Goal: Task Accomplishment & Management: Manage account settings

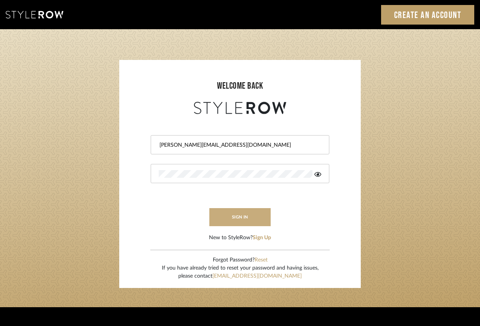
click at [242, 213] on button "sign in" at bounding box center [239, 217] width 61 height 18
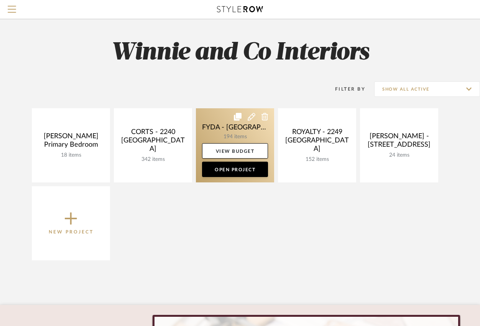
click at [227, 132] on link at bounding box center [235, 145] width 78 height 74
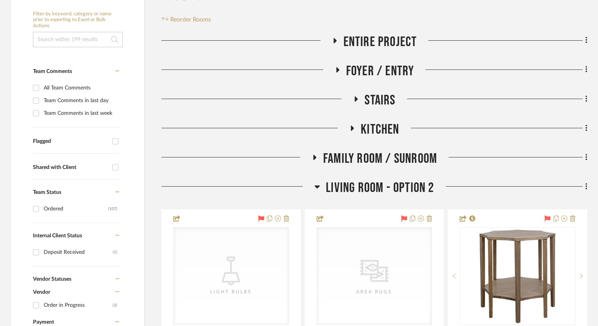
scroll to position [199, 0]
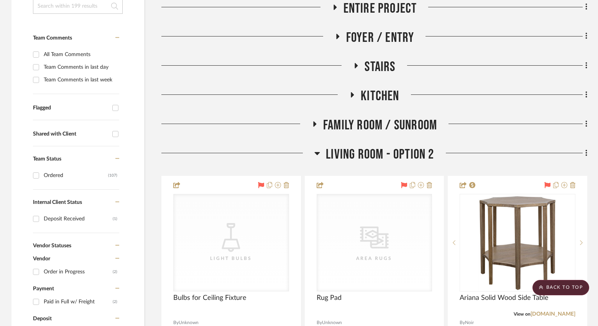
click at [318, 148] on icon at bounding box center [318, 152] width 6 height 9
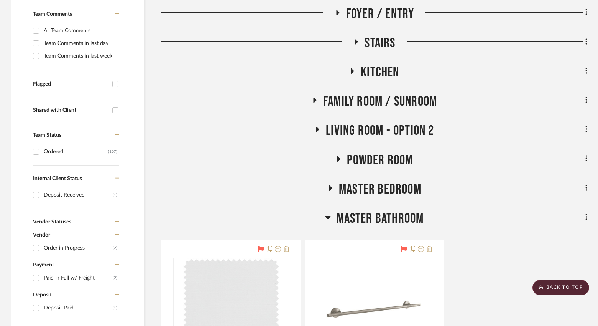
scroll to position [230, 0]
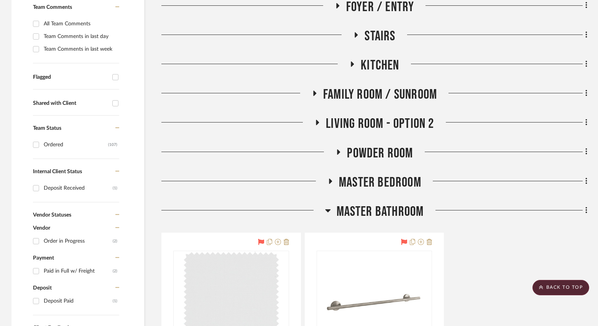
click at [328, 209] on icon at bounding box center [327, 210] width 5 height 3
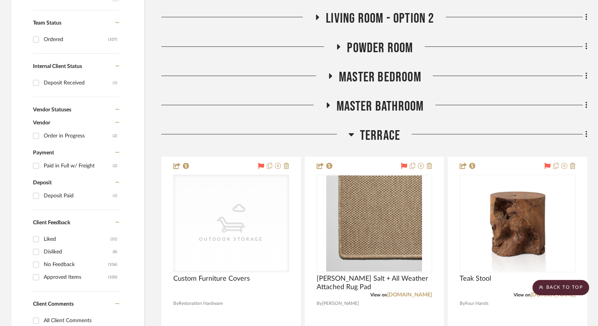
scroll to position [337, 0]
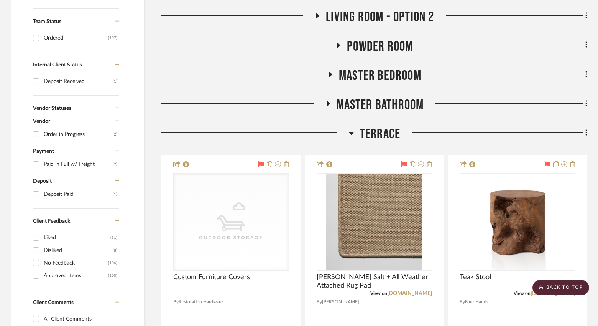
click at [351, 132] on icon at bounding box center [351, 133] width 5 height 3
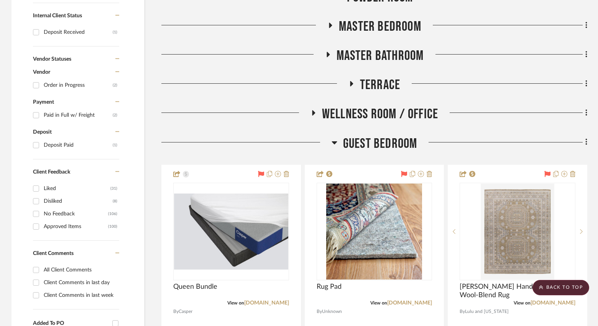
scroll to position [391, 0]
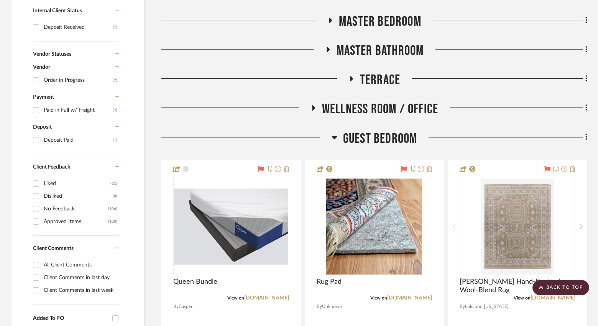
click at [332, 133] on icon at bounding box center [335, 137] width 6 height 9
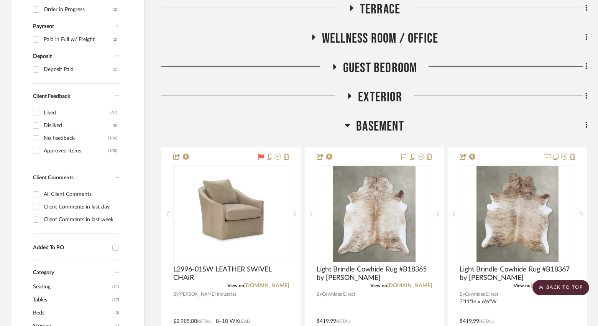
scroll to position [467, 0]
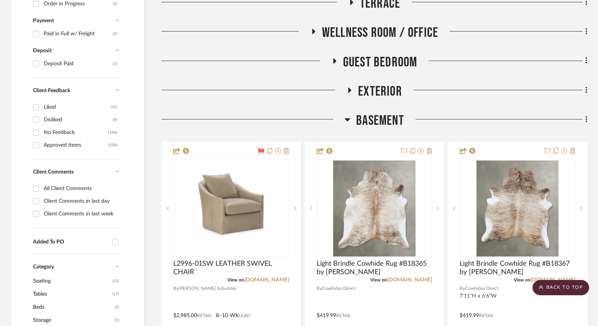
click at [349, 115] on icon at bounding box center [348, 119] width 6 height 9
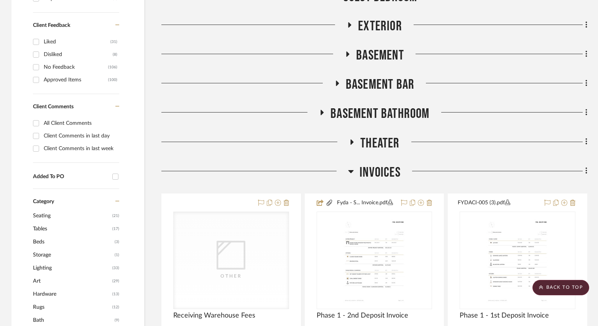
scroll to position [537, 0]
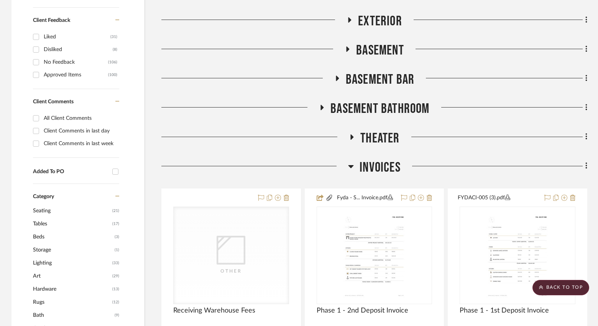
click at [351, 165] on icon at bounding box center [351, 166] width 5 height 3
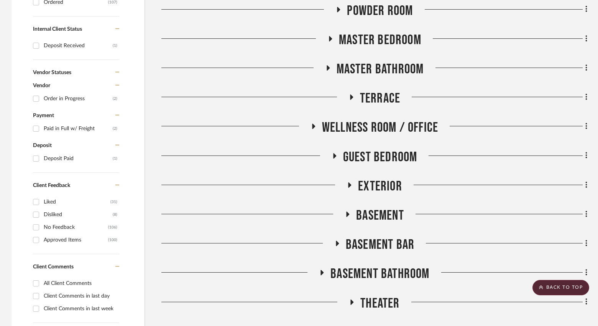
scroll to position [367, 0]
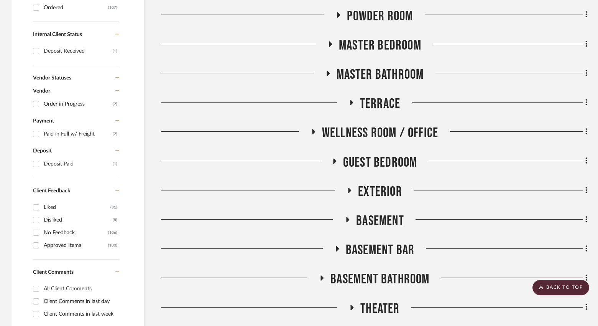
click at [333, 158] on icon at bounding box center [334, 161] width 9 height 6
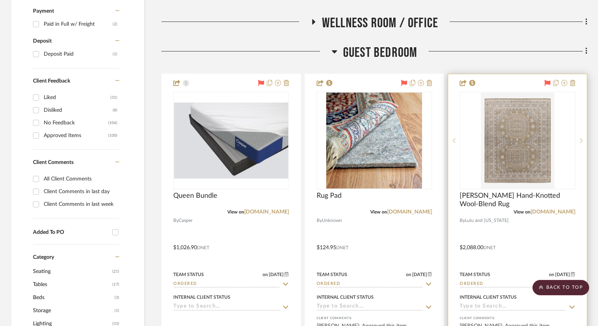
scroll to position [477, 0]
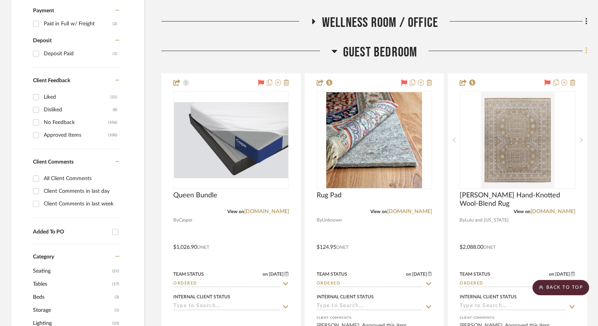
click at [485, 46] on icon at bounding box center [587, 50] width 2 height 8
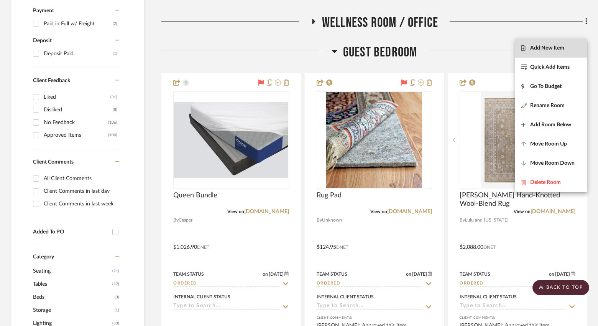
click at [485, 48] on span "Add New Item" at bounding box center [548, 47] width 34 height 7
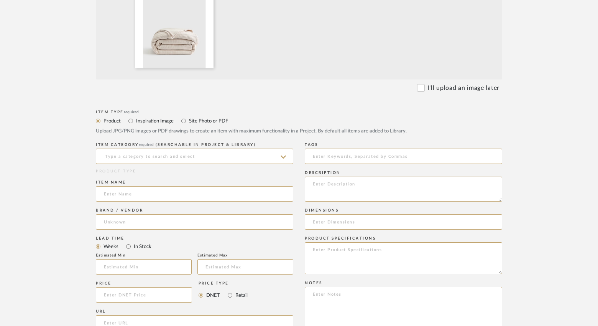
scroll to position [276, 0]
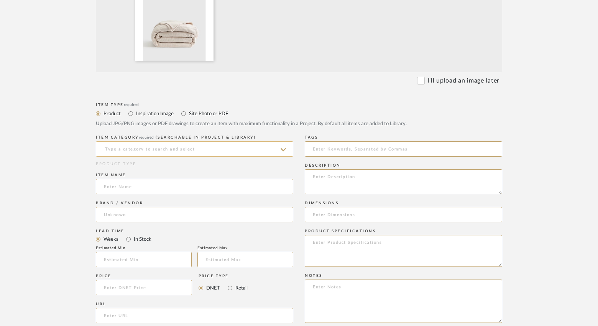
click at [171, 141] on input at bounding box center [195, 148] width 198 height 15
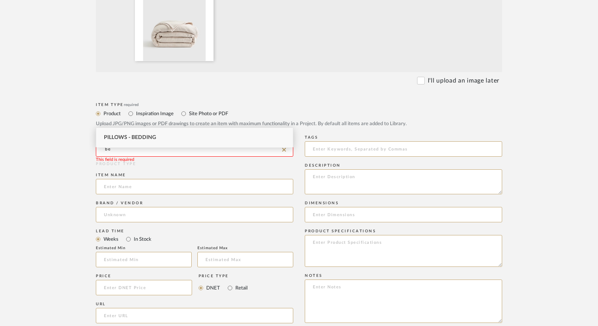
type input "b"
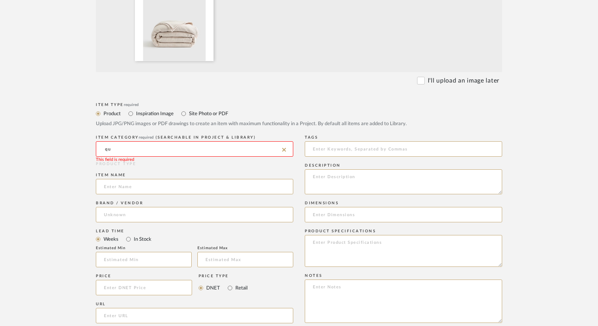
type input "q"
type input "c"
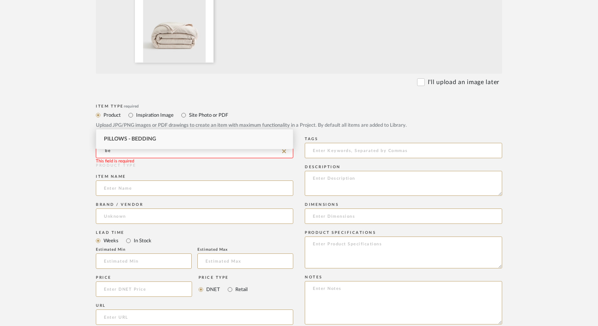
type input "b"
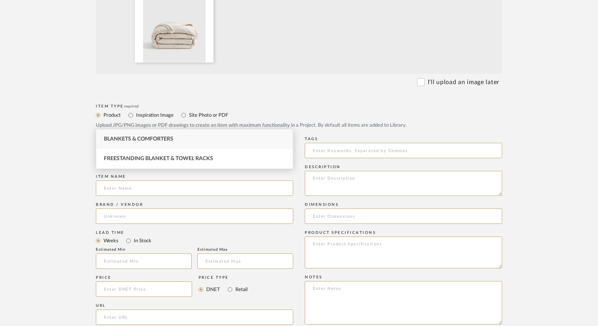
click at [175, 135] on div "Blankets & Comforters" at bounding box center [194, 139] width 197 height 20
type input "Blankets & Comforters"
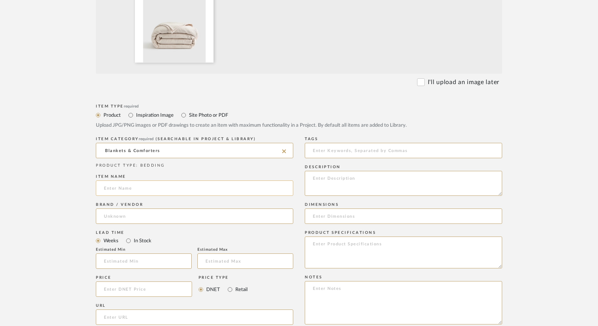
click at [133, 180] on input at bounding box center [195, 187] width 198 height 15
paste input "Organic Cotton Matelasse Coverlet"
type input "Organic Cotton Matelasse Coverlet"
click at [126, 208] on input at bounding box center [195, 215] width 198 height 15
type input "Quince"
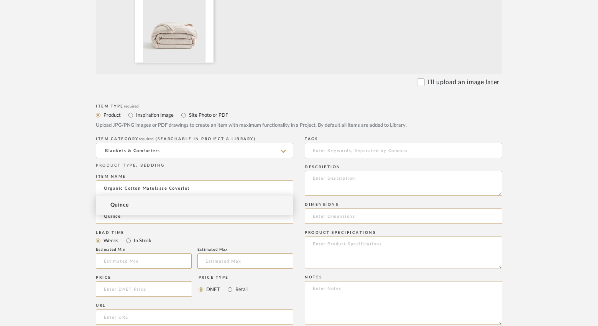
click at [124, 204] on span "Quince" at bounding box center [119, 205] width 18 height 7
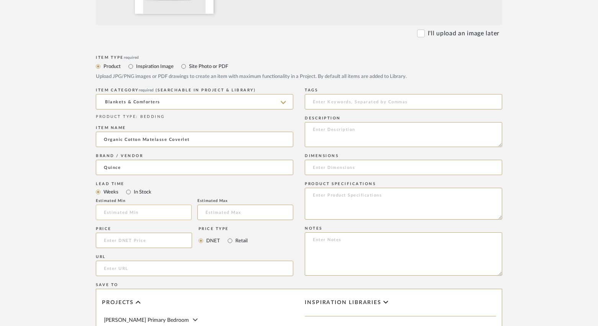
scroll to position [325, 0]
click at [123, 231] on input at bounding box center [144, 238] width 96 height 15
type input "$109.09"
click at [232, 234] on input "Retail" at bounding box center [230, 238] width 9 height 9
radio input "true"
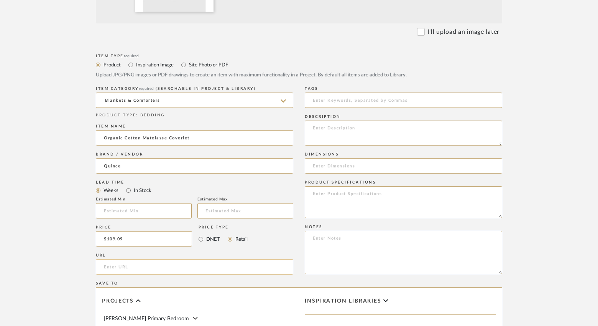
click at [126, 259] on input "url" at bounding box center [195, 266] width 198 height 15
paste input "https://www.quince.com/home/organic-cotton-matelasse-coverlet?color=sand&tracke…"
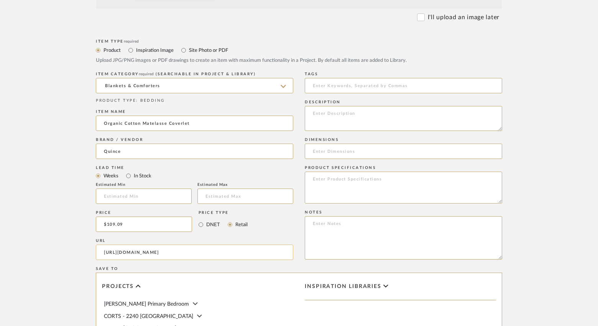
scroll to position [345, 0]
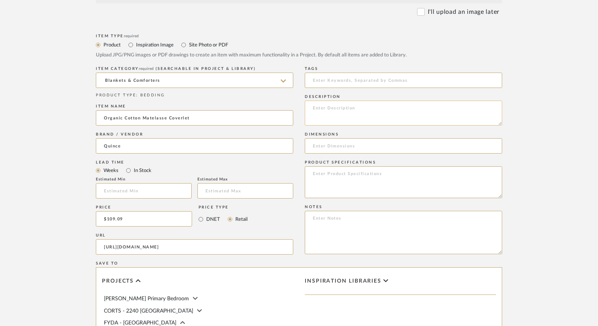
type input "https://www.quince.com/home/organic-cotton-matelasse-coverlet?color=sand&tracke…"
click at [325, 101] on textarea at bounding box center [404, 113] width 198 height 25
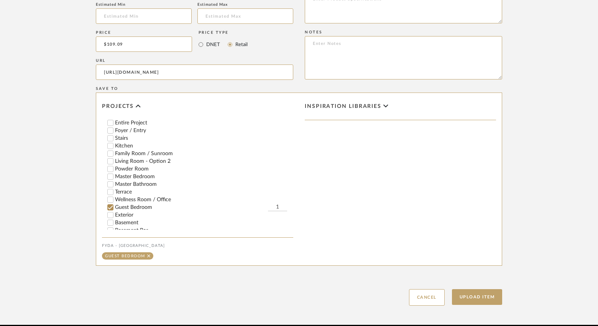
scroll to position [55, 0]
type textarea "Full/Queen Color: Sand"
click at [485, 289] on button "Upload Item" at bounding box center [477, 297] width 51 height 16
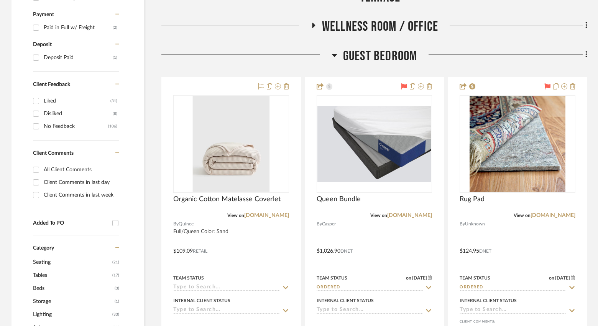
scroll to position [501, 0]
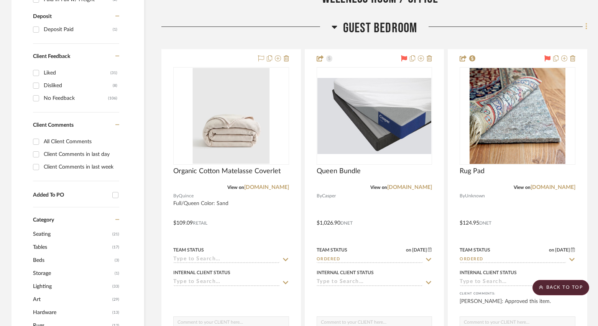
click at [485, 22] on icon at bounding box center [587, 26] width 2 height 8
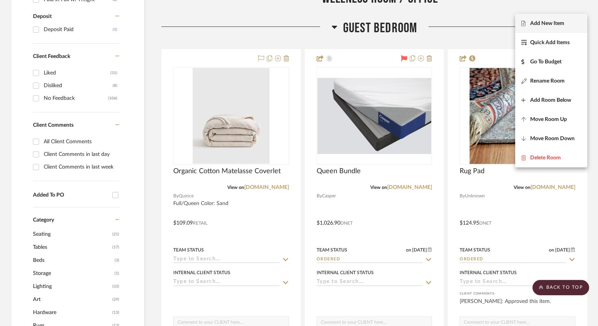
click at [485, 23] on span "Add New Item" at bounding box center [548, 23] width 34 height 7
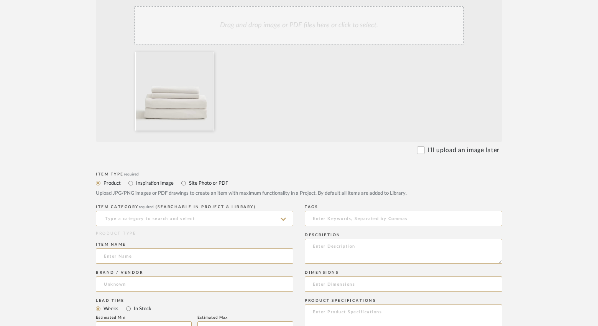
scroll to position [215, 0]
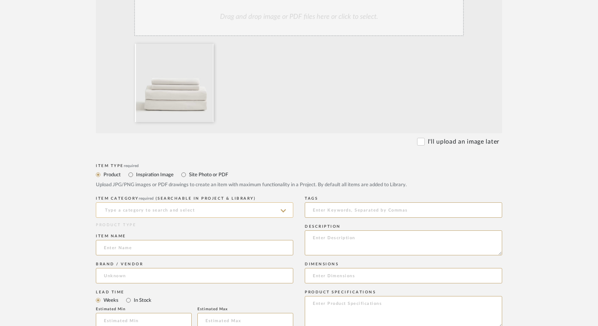
click at [187, 202] on input at bounding box center [195, 209] width 198 height 15
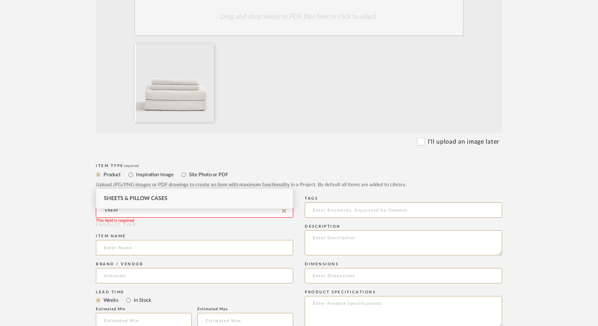
click at [162, 199] on span "Sheets & Pillow Cases" at bounding box center [136, 198] width 64 height 5
type input "Sheets & Pillow Cases"
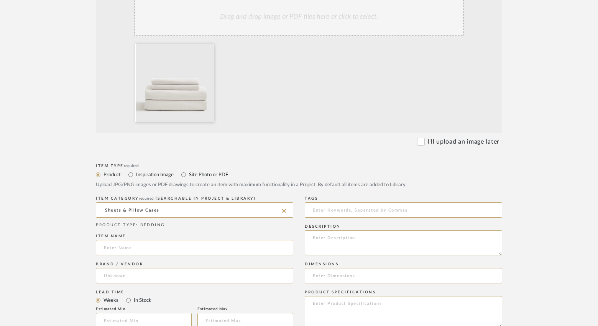
click at [138, 240] on input at bounding box center [195, 247] width 198 height 15
paste input "Classic Organic Percale Sheet Set"
type input "Classic Organic Percale Sheet Set"
click at [133, 268] on input at bounding box center [195, 275] width 198 height 15
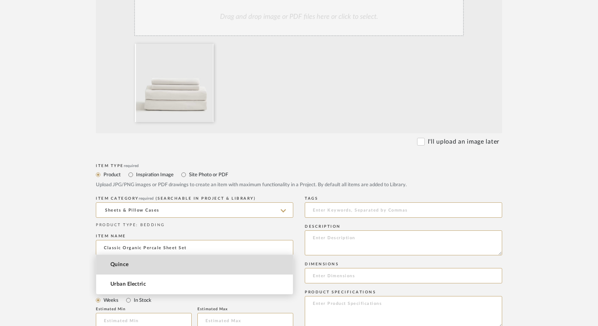
click at [125, 267] on span "Quince" at bounding box center [119, 264] width 18 height 7
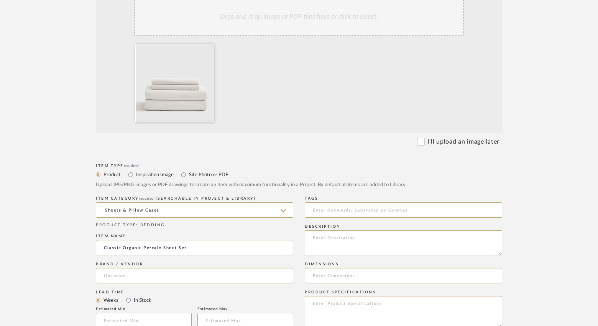
type input "Quince"
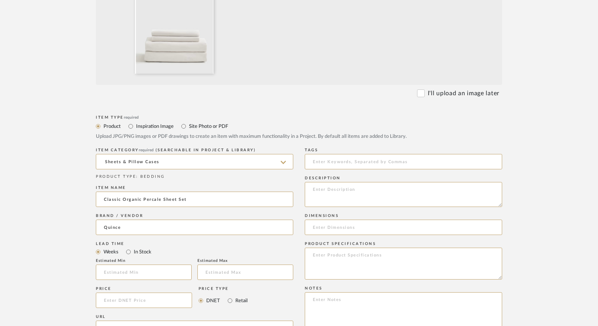
scroll to position [286, 0]
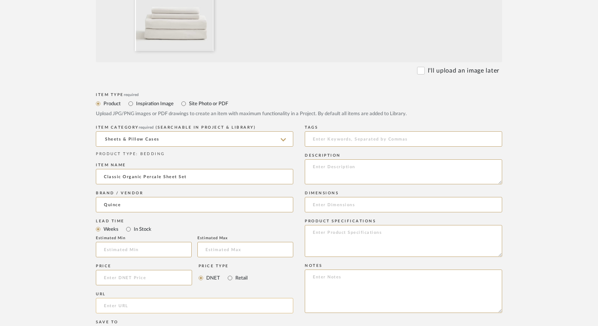
click at [124, 298] on input "url" at bounding box center [195, 305] width 198 height 15
paste input "https://www.quince.com/home/classic-organic-percale-sheet-set?color=white&track…"
type input "https://www.quince.com/home/classic-organic-percale-sheet-set?color=white&track…"
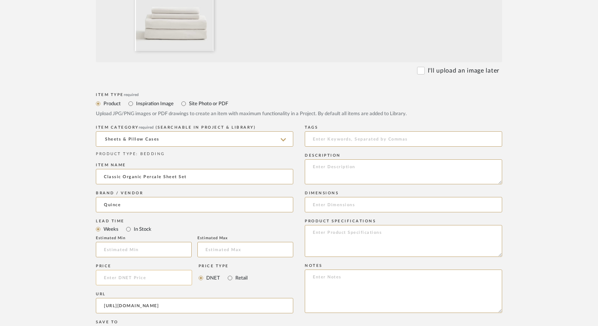
click at [116, 270] on input at bounding box center [144, 277] width 96 height 15
type input "$99.90"
click at [231, 273] on input "Retail" at bounding box center [230, 277] width 9 height 9
radio input "true"
click at [336, 159] on textarea at bounding box center [404, 171] width 198 height 25
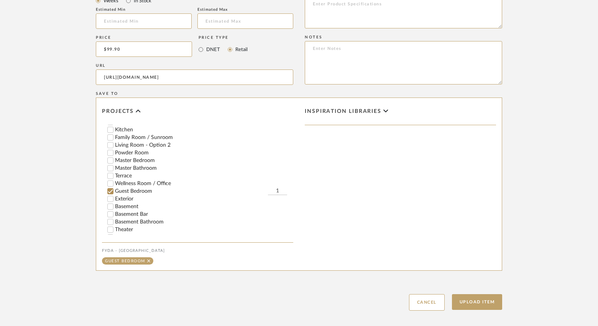
scroll to position [76, 0]
type textarea "White Queen"
click at [484, 294] on button "Upload Item" at bounding box center [477, 302] width 51 height 16
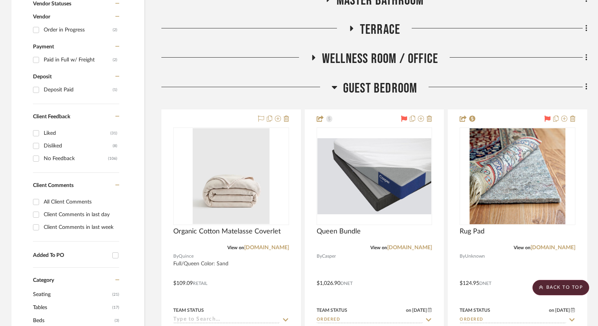
scroll to position [436, 0]
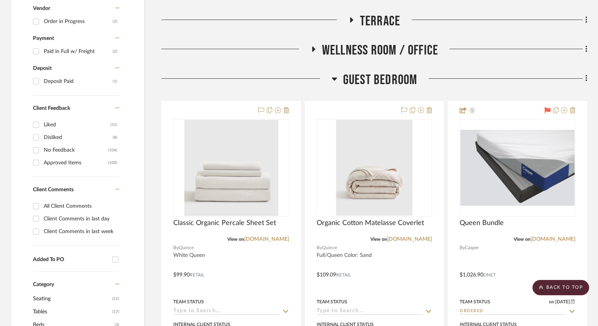
scroll to position [450, 0]
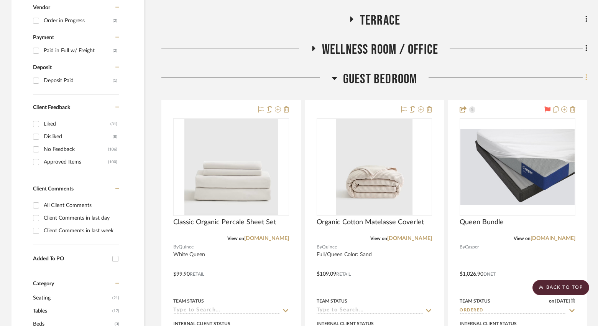
click at [586, 73] on icon at bounding box center [587, 77] width 2 height 8
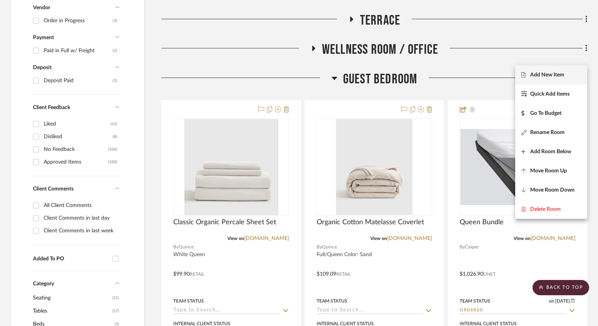
click at [552, 73] on span "Add New Item" at bounding box center [548, 74] width 34 height 7
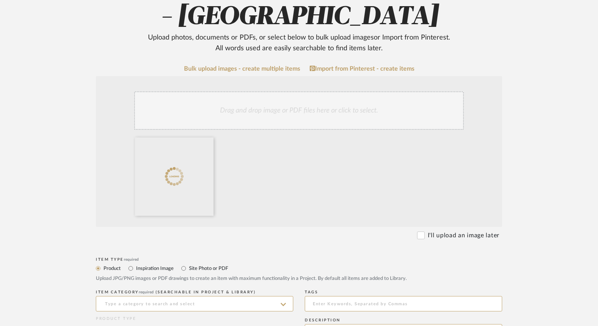
scroll to position [122, 0]
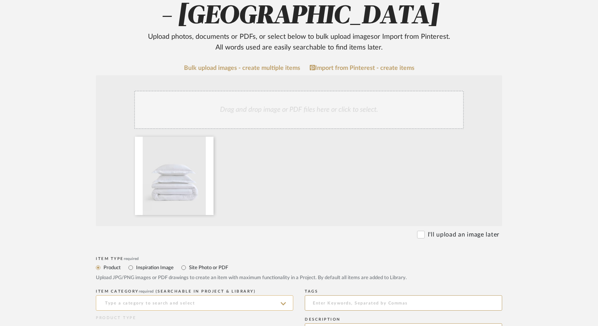
click at [152, 295] on input at bounding box center [195, 302] width 198 height 15
click at [153, 254] on div "Duvets & Shams" at bounding box center [194, 253] width 197 height 20
type input "Duvets & Shams"
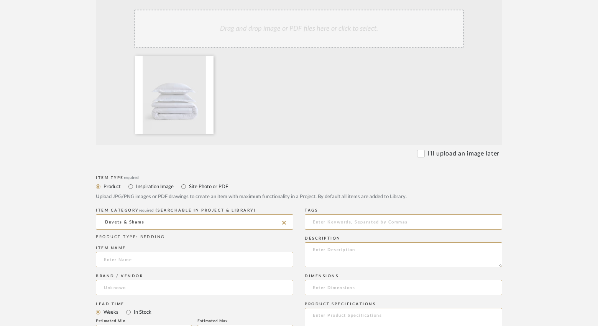
scroll to position [205, 0]
click at [149, 250] on input at bounding box center [195, 257] width 198 height 15
paste input "700 [PERSON_NAME] Cotton Sateen Duvet Cover Set"
type input "700 [PERSON_NAME] Cotton Sateen Duvet Cover Set"
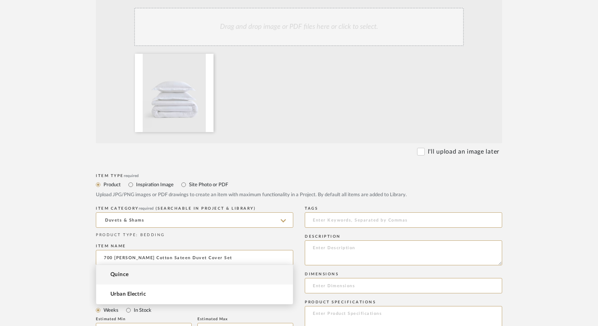
click at [128, 278] on input at bounding box center [195, 285] width 198 height 15
click at [127, 273] on span "Quince" at bounding box center [119, 274] width 18 height 7
type input "Quince"
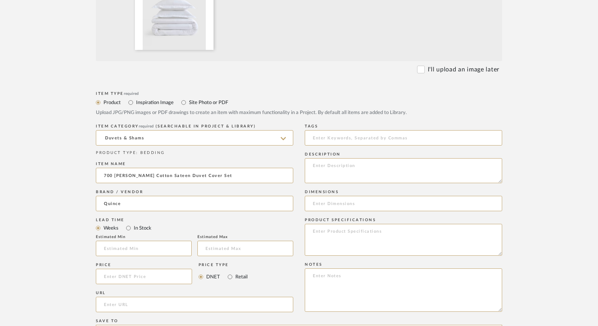
scroll to position [288, 0]
click at [116, 268] on input at bounding box center [144, 275] width 96 height 15
type input "$159.90"
click at [120, 296] on input "url" at bounding box center [195, 303] width 198 height 15
paste input "https://www.quince.com/home/giza-cotton-sateen-duvet-cover-set?color=white&trac…"
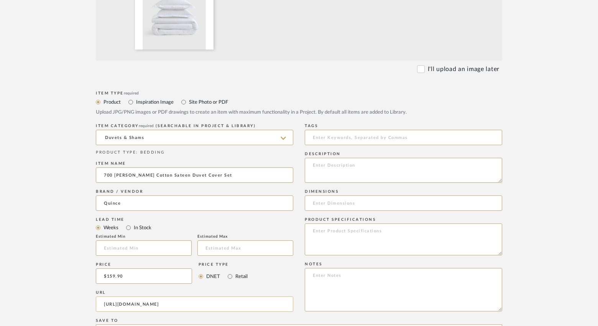
scroll to position [0, 259]
type input "https://www.quince.com/home/giza-cotton-sateen-duvet-cover-set?color=white&trac…"
click at [330, 158] on textarea at bounding box center [404, 170] width 198 height 25
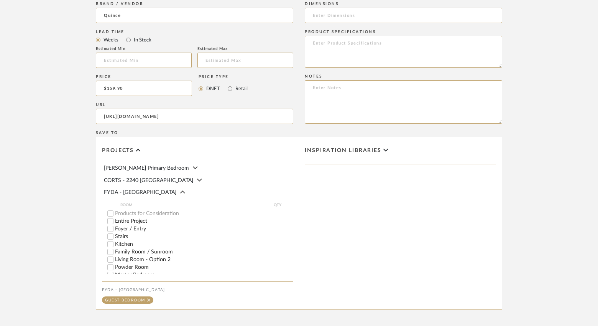
scroll to position [523, 0]
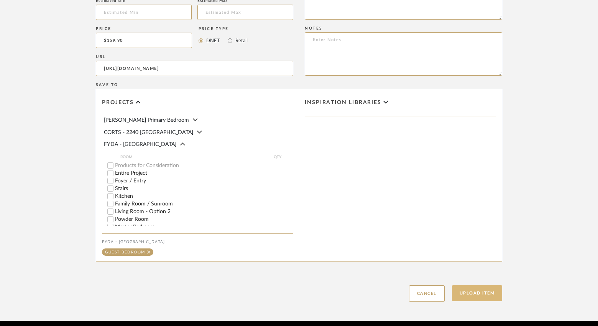
type textarea "Queen White"
click at [479, 285] on button "Upload Item" at bounding box center [477, 293] width 51 height 16
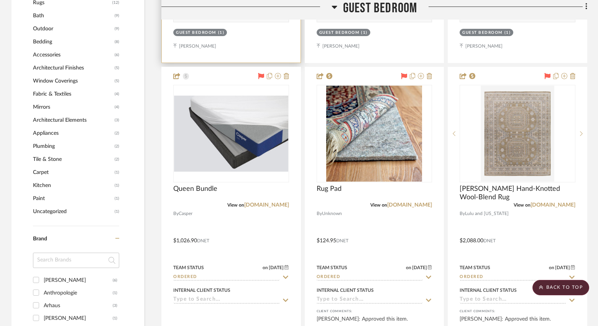
scroll to position [825, 0]
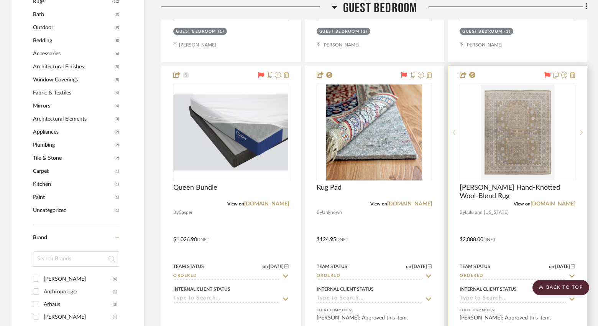
click at [581, 130] on icon at bounding box center [581, 132] width 3 height 5
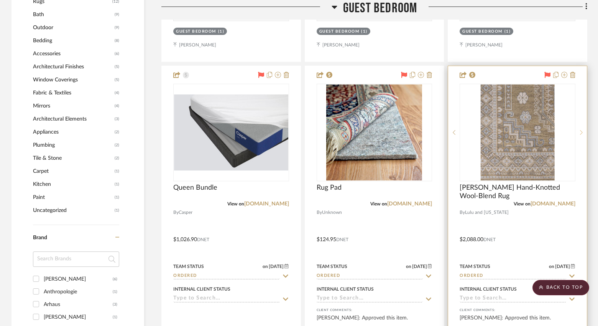
click at [581, 130] on icon at bounding box center [581, 132] width 3 height 5
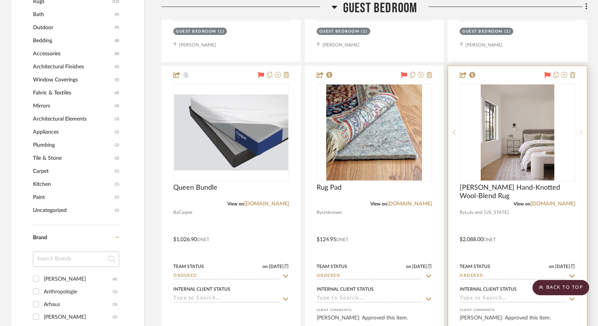
click at [581, 130] on icon at bounding box center [581, 132] width 3 height 5
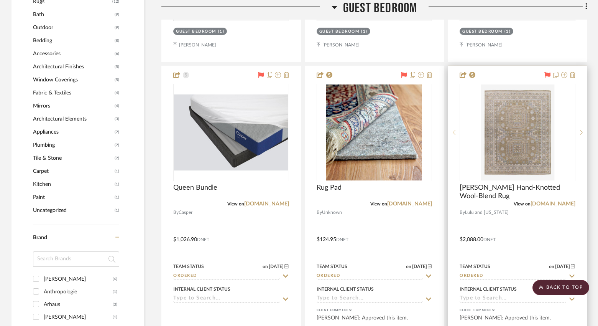
click at [456, 130] on icon at bounding box center [454, 132] width 3 height 5
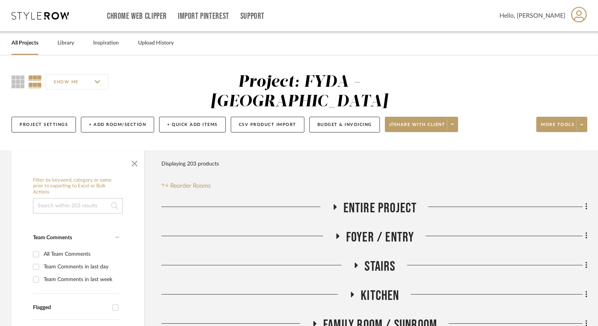
click at [30, 44] on link "All Projects" at bounding box center [25, 43] width 27 height 10
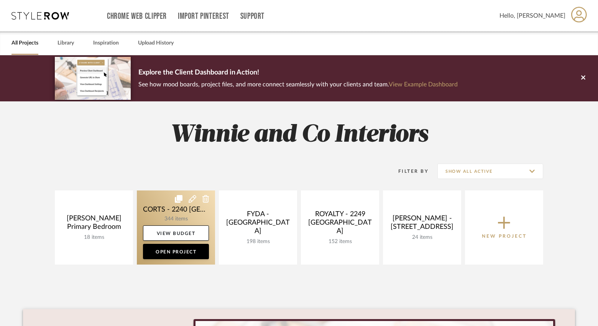
click at [192, 209] on link at bounding box center [176, 227] width 78 height 74
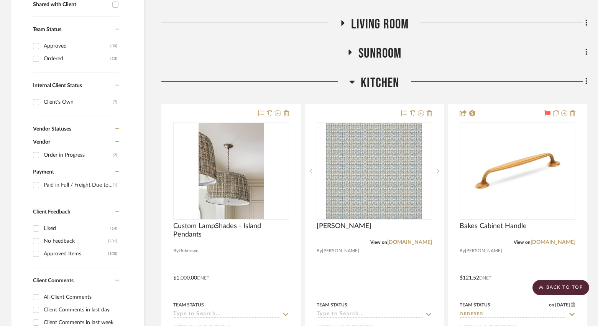
scroll to position [313, 0]
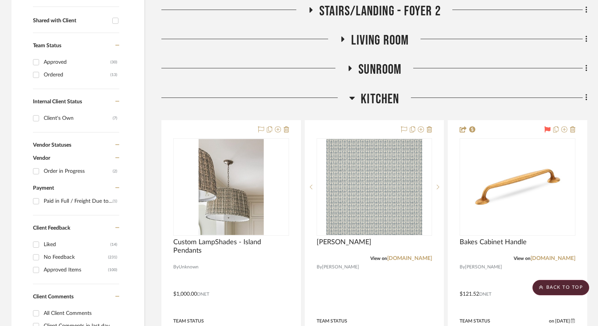
click at [353, 97] on icon at bounding box center [352, 98] width 5 height 3
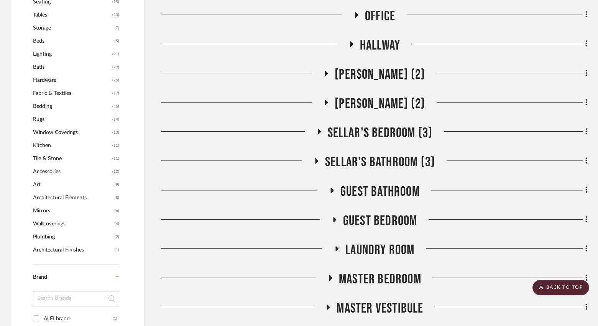
scroll to position [728, 0]
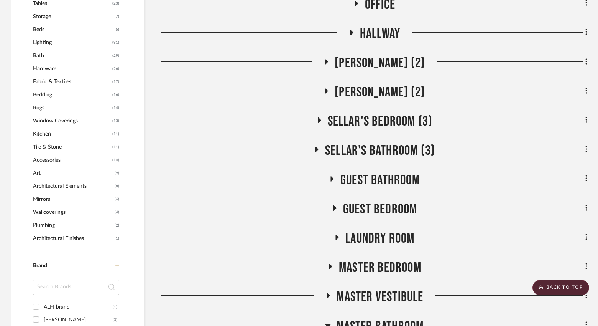
click at [333, 205] on icon at bounding box center [334, 207] width 3 height 5
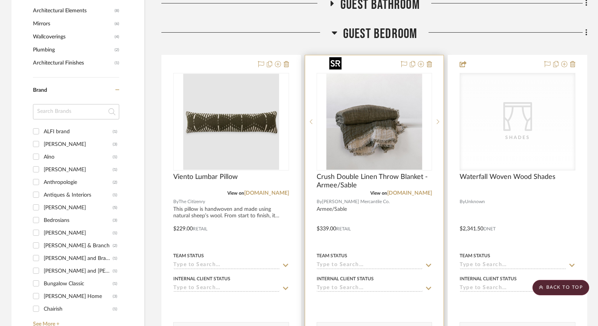
scroll to position [903, 0]
click at [422, 61] on icon at bounding box center [421, 64] width 6 height 6
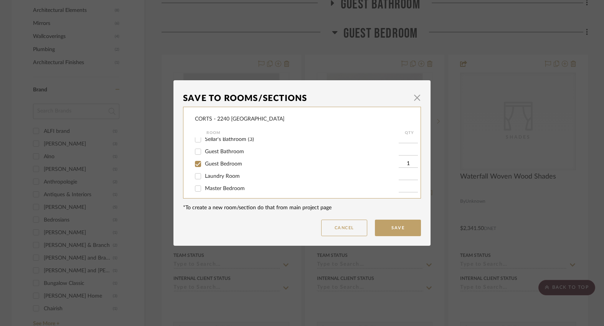
scroll to position [261, 0]
click at [195, 171] on input "Guest Bedroom" at bounding box center [198, 164] width 12 height 12
checkbox input "false"
click at [393, 228] on button "Save" at bounding box center [398, 227] width 46 height 16
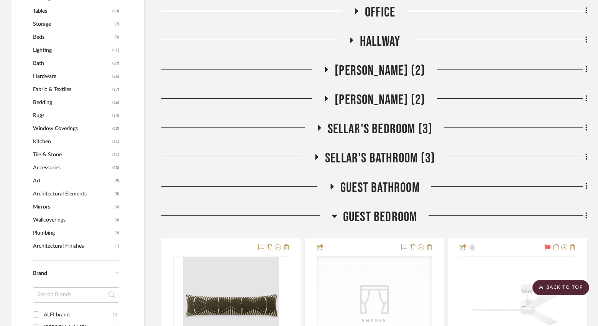
scroll to position [724, 0]
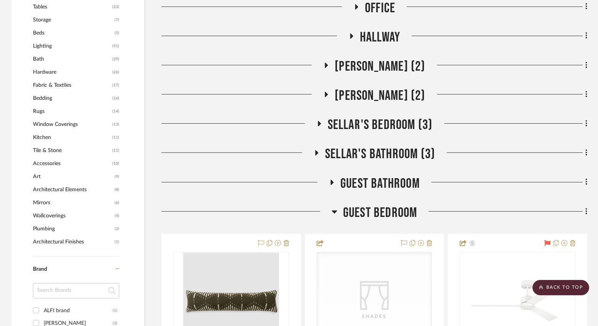
click at [47, 92] on span "Bedding" at bounding box center [71, 98] width 77 height 13
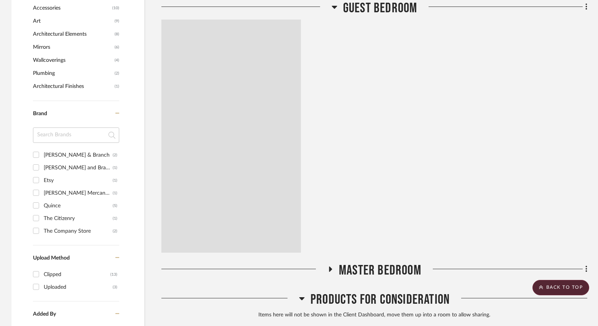
scroll to position [517, 0]
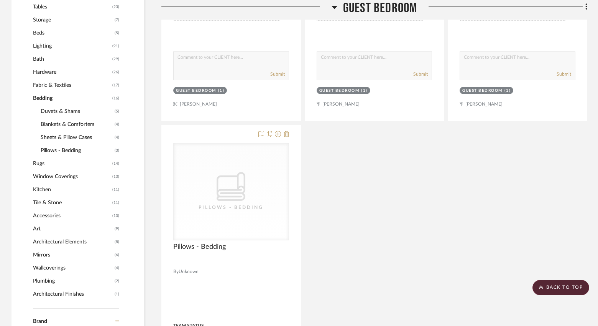
click at [75, 118] on span "Blankets & Comforters" at bounding box center [77, 124] width 72 height 13
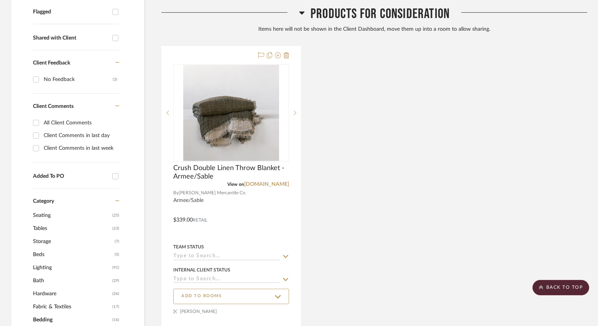
scroll to position [302, 0]
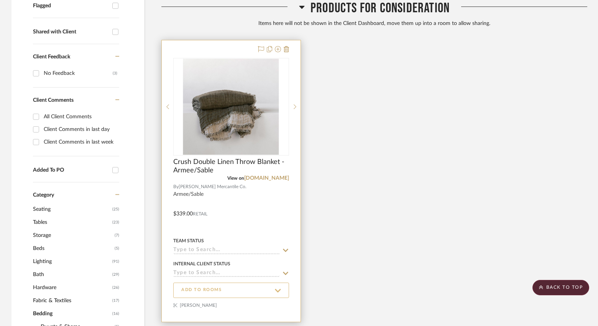
click at [233, 285] on span "ADD TO ROOMS" at bounding box center [231, 290] width 100 height 10
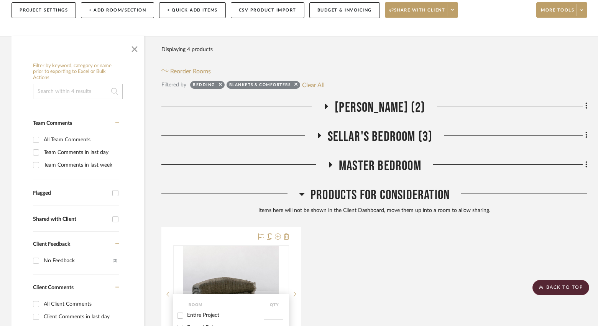
scroll to position [75, 0]
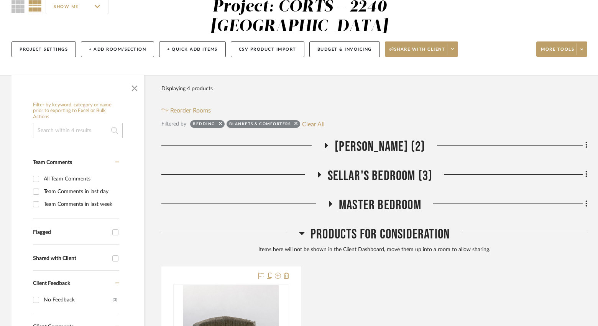
click at [334, 244] on div at bounding box center [299, 163] width 598 height 326
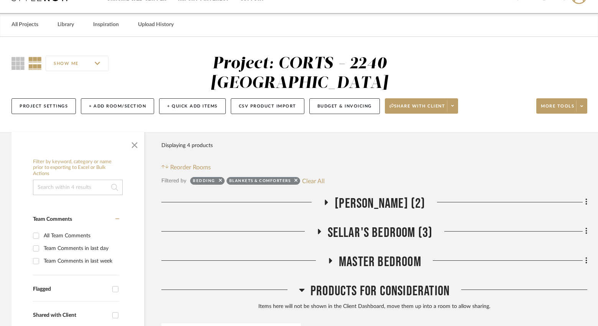
scroll to position [0, 0]
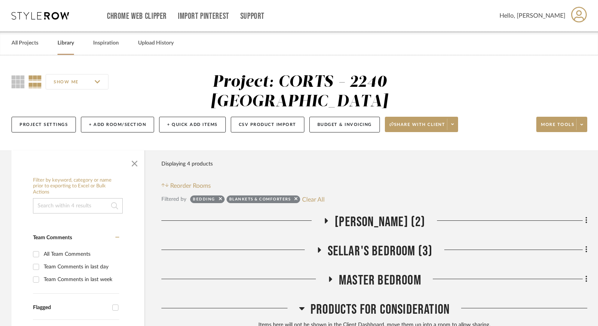
click at [65, 44] on link "Library" at bounding box center [66, 43] width 16 height 10
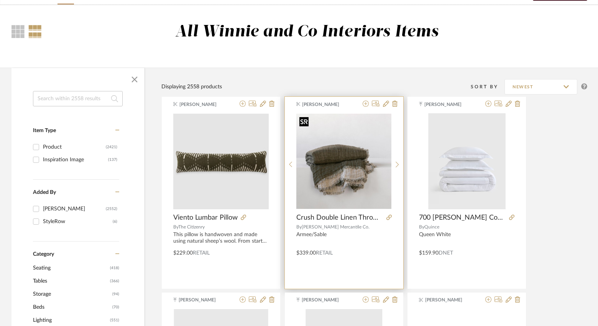
scroll to position [62, 0]
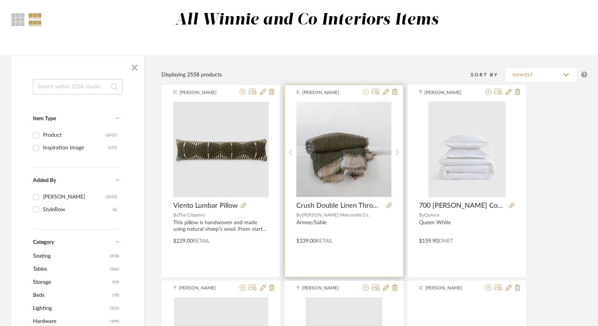
click at [364, 91] on icon at bounding box center [366, 92] width 6 height 6
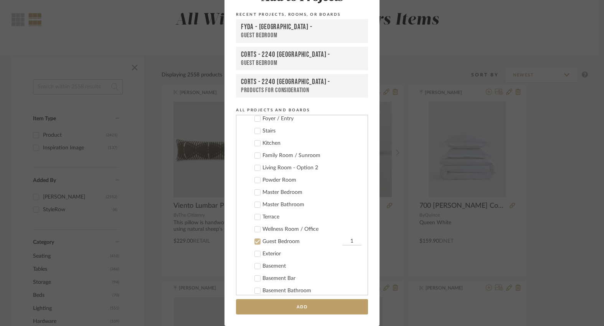
scroll to position [97, 0]
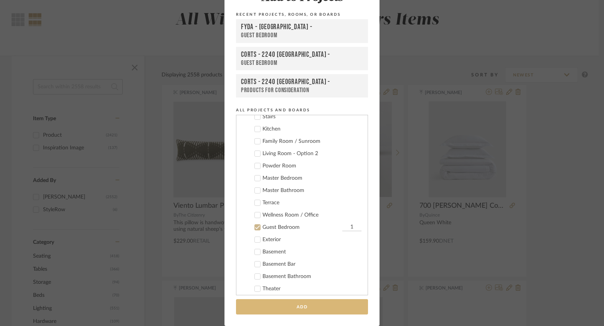
click at [274, 303] on button "Add" at bounding box center [302, 307] width 132 height 16
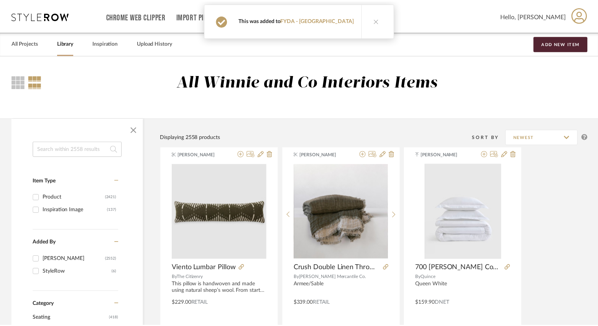
scroll to position [62, 0]
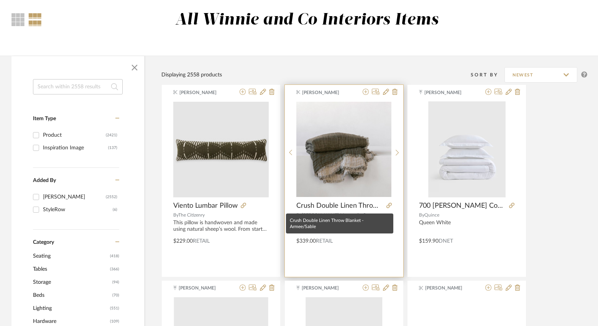
click at [333, 205] on span "Crush Double Linen Throw Blanket - Armee/Sable" at bounding box center [340, 205] width 87 height 8
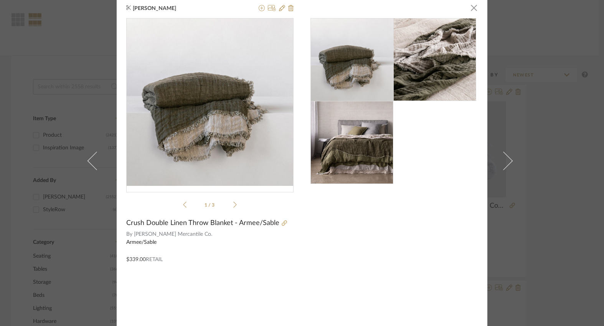
scroll to position [0, 0]
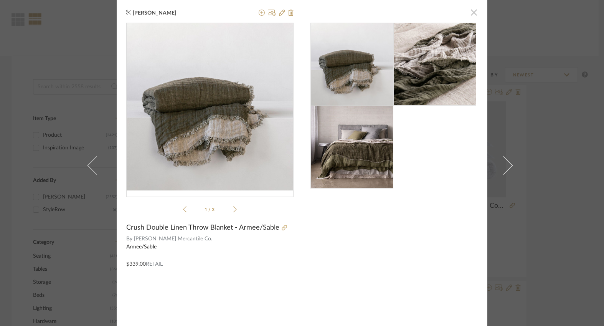
click at [470, 12] on span "button" at bounding box center [473, 12] width 15 height 15
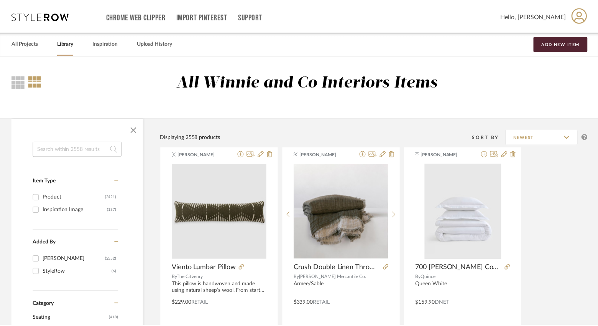
scroll to position [62, 0]
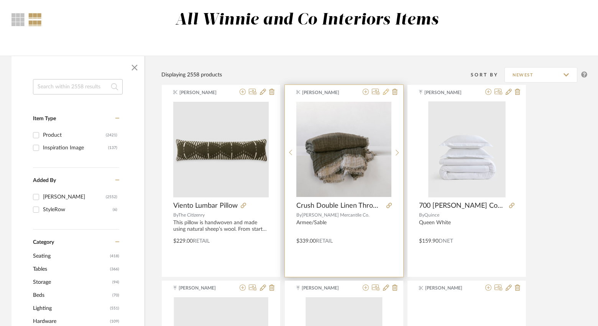
click at [387, 91] on icon at bounding box center [386, 92] width 6 height 6
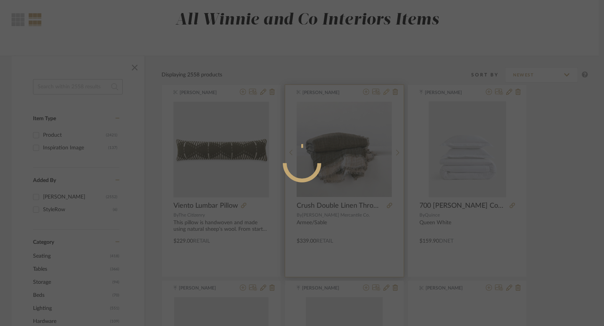
radio input "true"
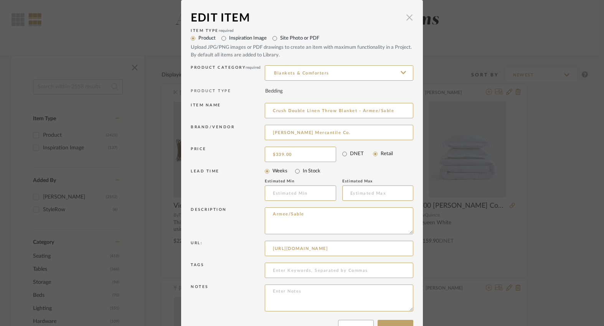
click at [407, 19] on span "button" at bounding box center [409, 17] width 15 height 15
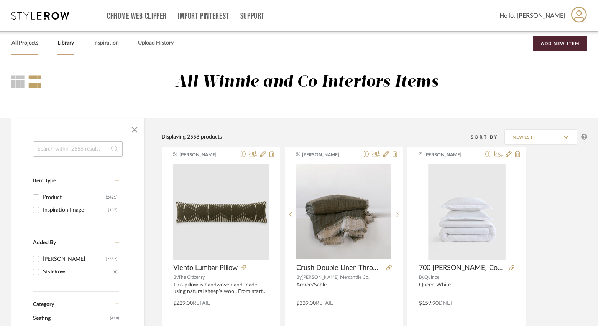
click at [25, 40] on link "All Projects" at bounding box center [25, 43] width 27 height 10
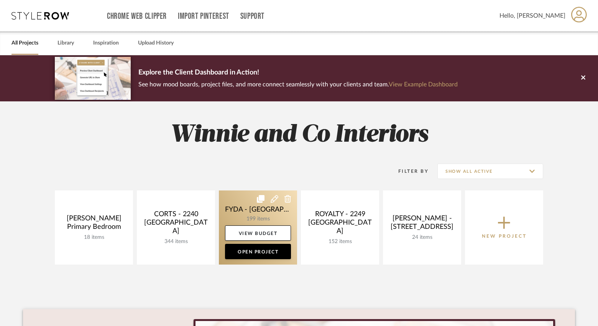
click at [255, 215] on link at bounding box center [258, 227] width 78 height 74
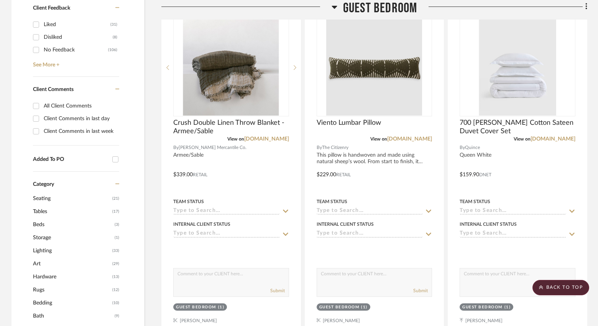
scroll to position [544, 0]
